Goal: Manage account settings

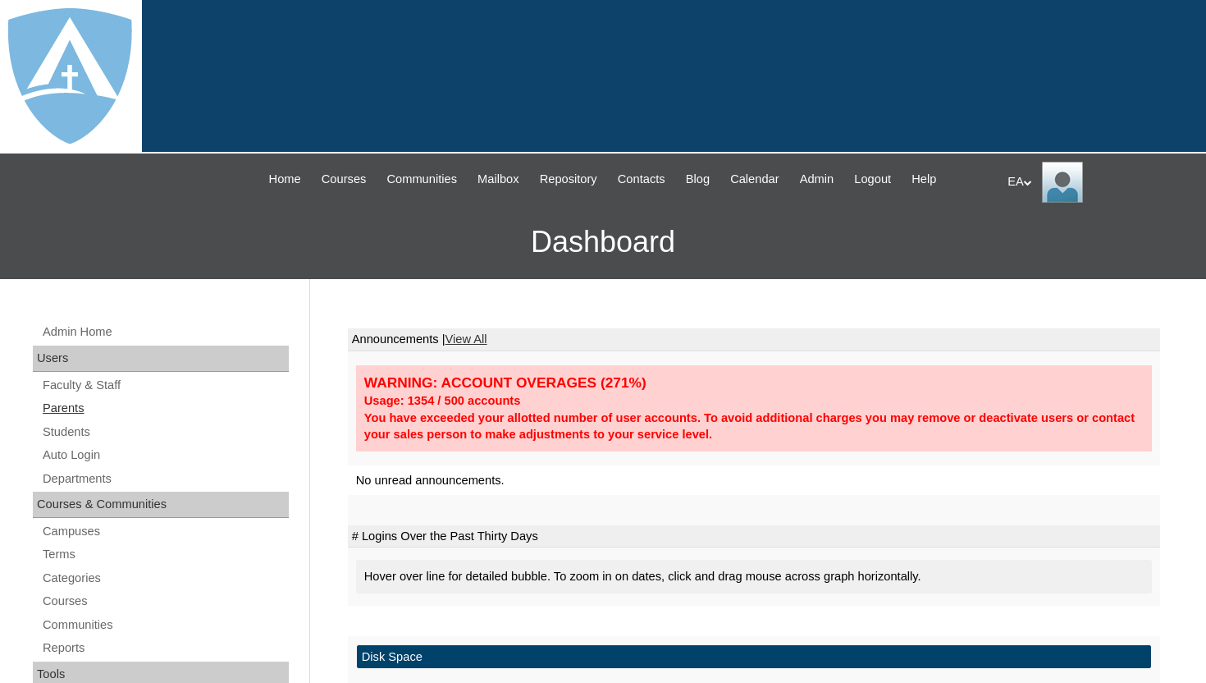
click at [78, 405] on link "Parents" at bounding box center [165, 408] width 248 height 21
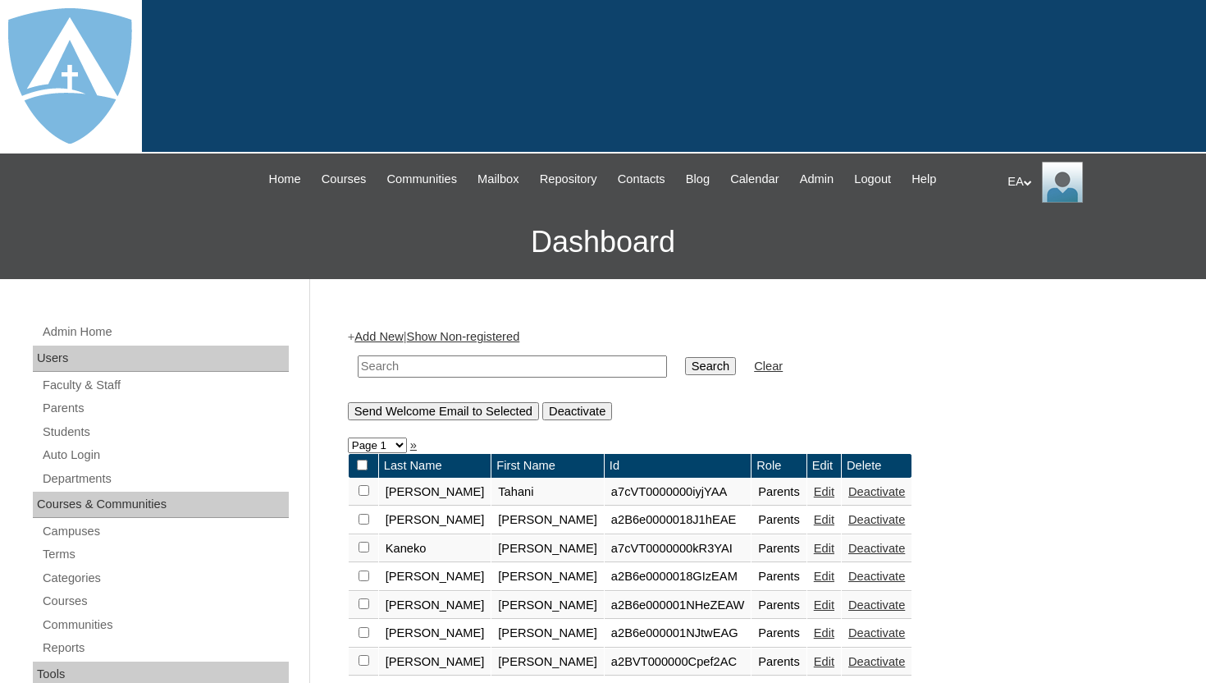
click at [463, 368] on input "text" at bounding box center [512, 366] width 309 height 22
type input "victor"
click at [685, 368] on input "Search" at bounding box center [710, 366] width 51 height 18
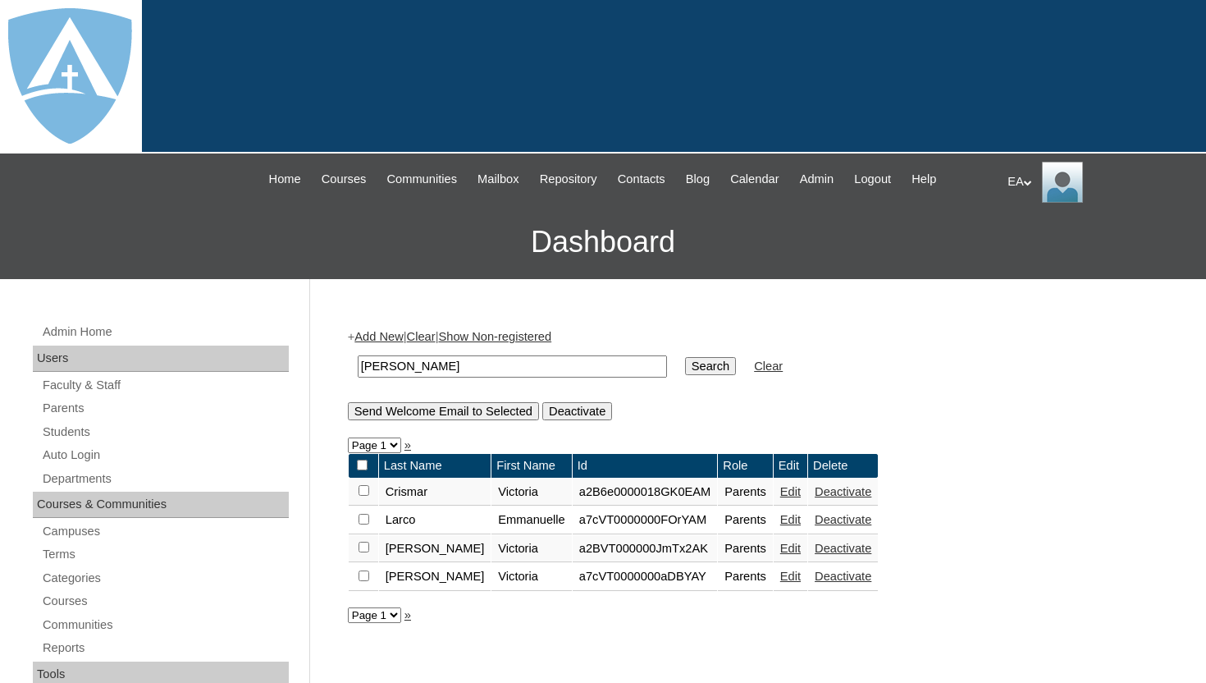
click at [780, 523] on link "Edit" at bounding box center [790, 519] width 21 height 13
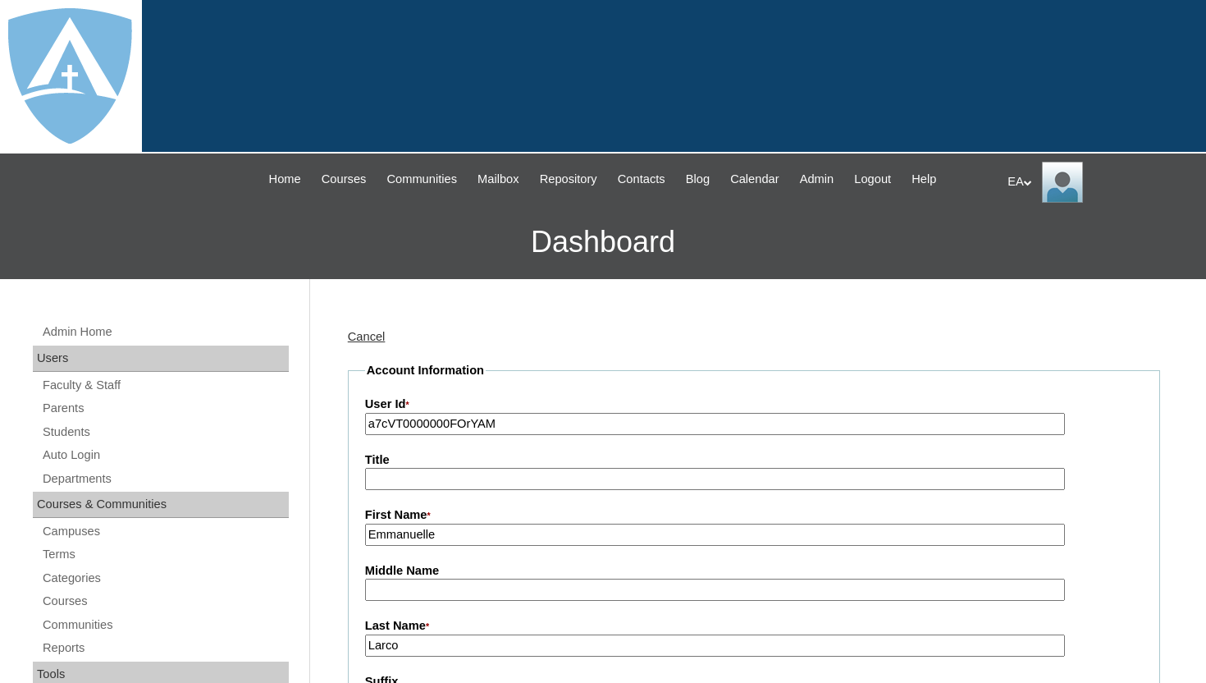
type input "HomeschoolAdmin"
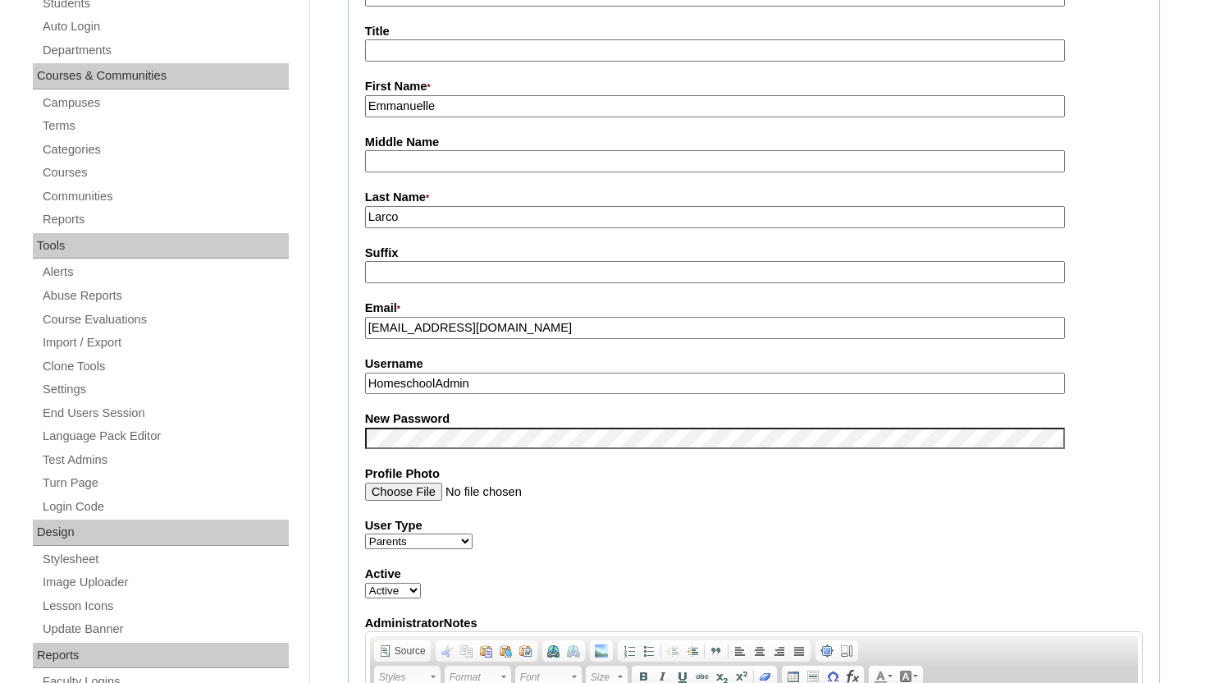
scroll to position [460, 0]
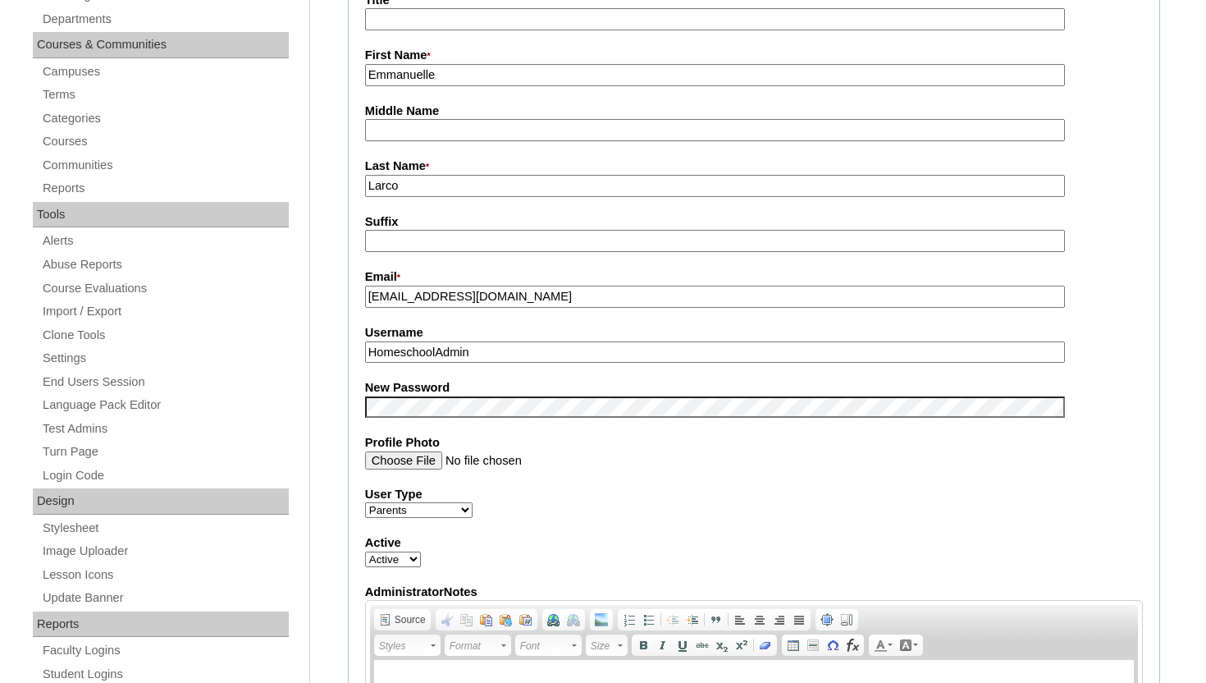
drag, startPoint x: 547, startPoint y: 303, endPoint x: 351, endPoint y: 304, distance: 195.3
click at [351, 304] on fieldset "Account Information User Id * a7cVT0000000FOrYAM Title First Name * Emmanuelle …" at bounding box center [754, 393] width 812 height 982
paste input "text"
type input "[EMAIL_ADDRESS][DOMAIN_NAME]"
drag, startPoint x: 487, startPoint y: 351, endPoint x: 342, endPoint y: 350, distance: 144.4
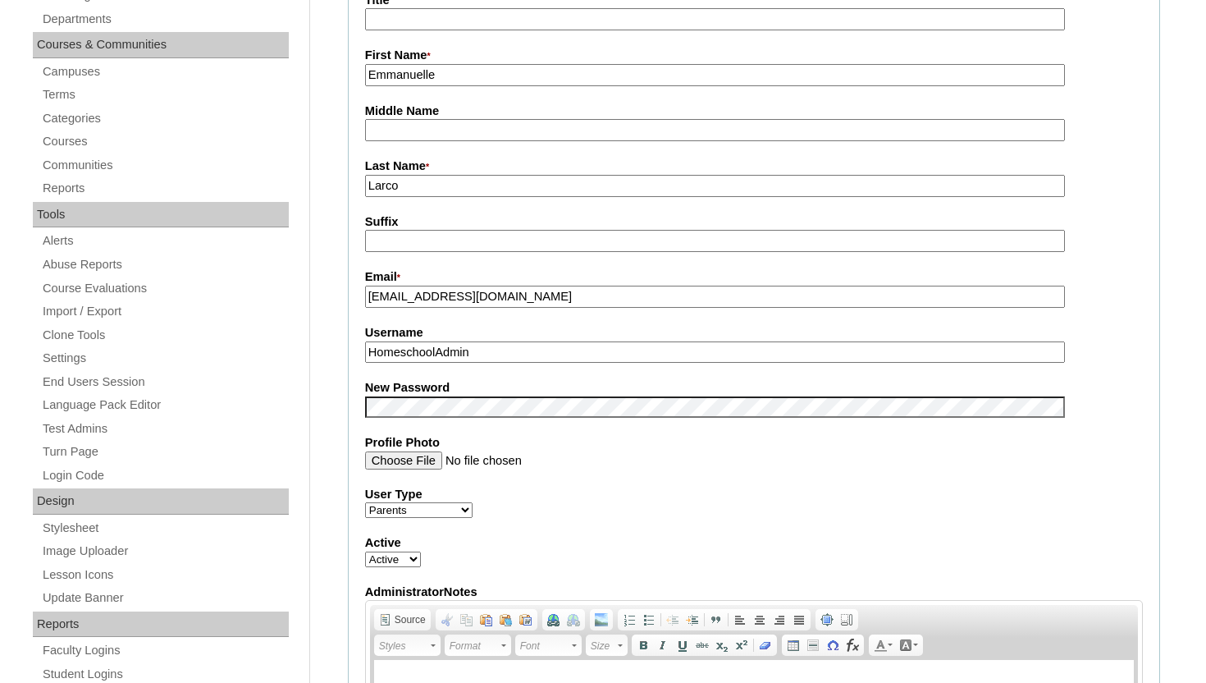
paste input "[EMAIL_ADDRESS][DOMAIN_NAME]"
type input "[EMAIL_ADDRESS][DOMAIN_NAME]"
click at [1141, 397] on div "New Password" at bounding box center [754, 398] width 778 height 39
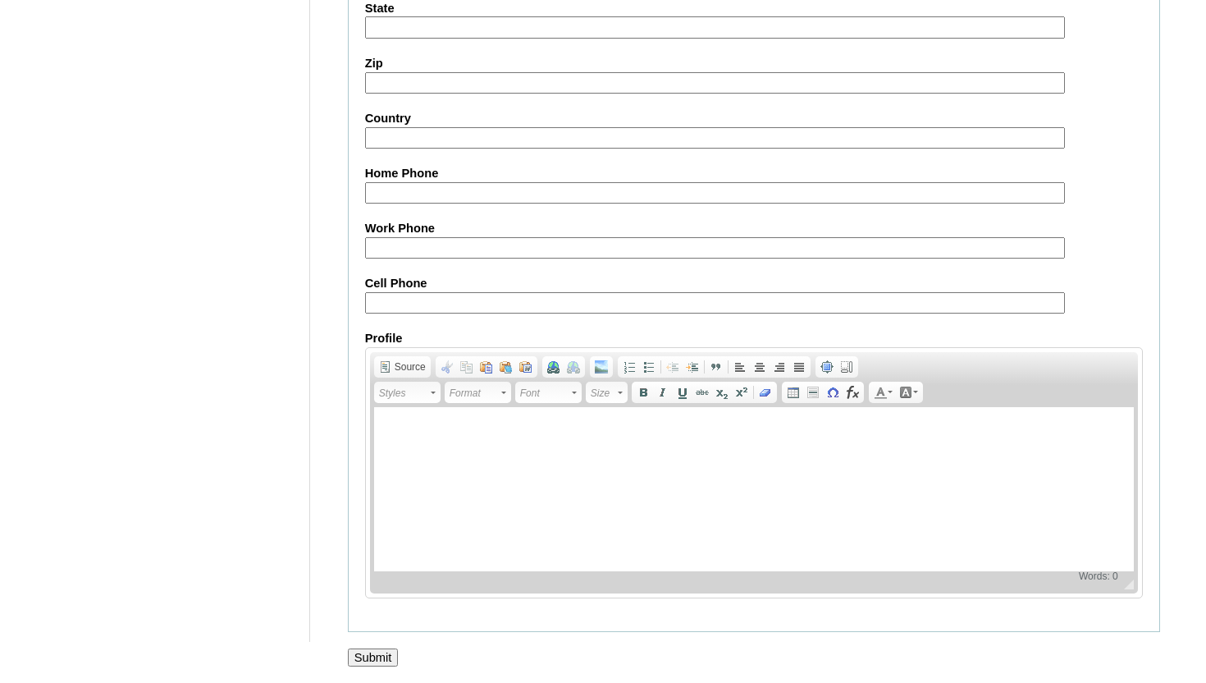
scroll to position [1562, 0]
click at [377, 659] on input "Submit" at bounding box center [373, 657] width 51 height 18
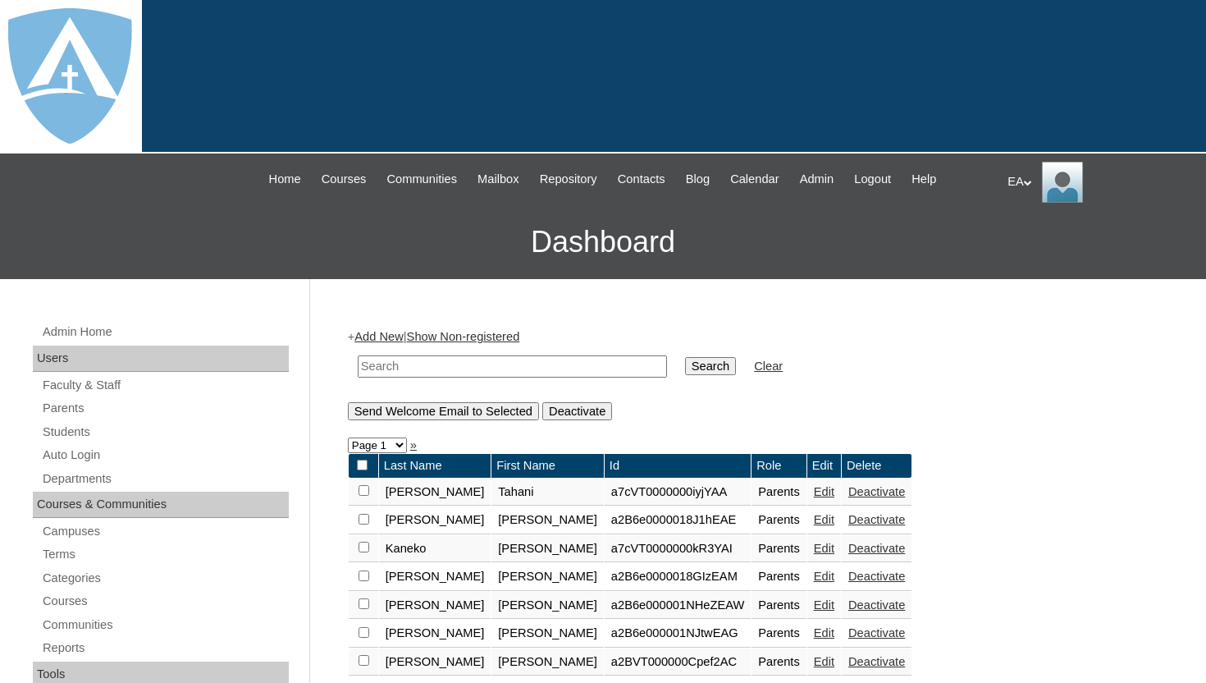
click at [1028, 184] on icon at bounding box center [1028, 183] width 8 height 6
click at [1039, 245] on span "Logout" at bounding box center [1037, 245] width 33 height 12
